Goal: Task Accomplishment & Management: Manage account settings

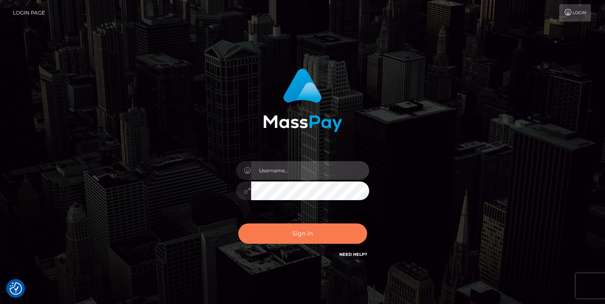
type input "[PERSON_NAME]"
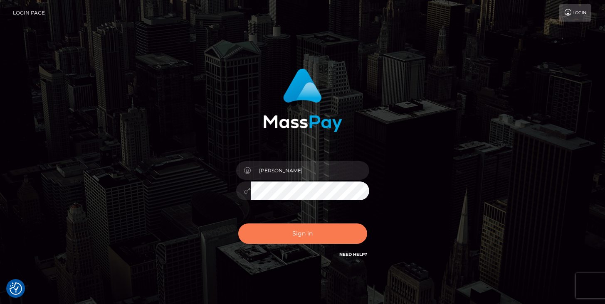
click at [285, 232] on button "Sign in" at bounding box center [302, 234] width 129 height 20
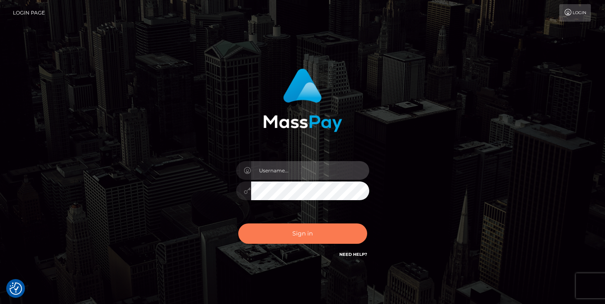
type input "[PERSON_NAME]"
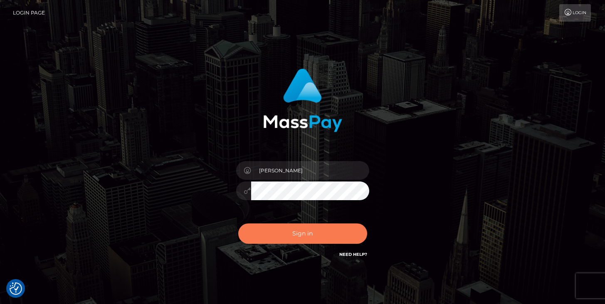
click at [316, 237] on button "Sign in" at bounding box center [302, 234] width 129 height 20
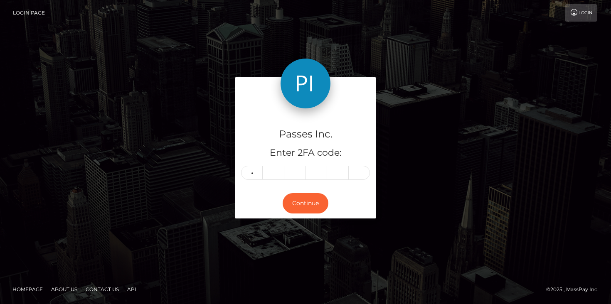
type input "7"
type input "1"
type input "3"
type input "7"
type input "3"
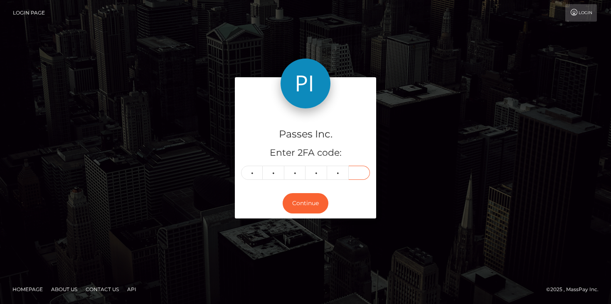
type input "4"
